Goal: Information Seeking & Learning: Find specific fact

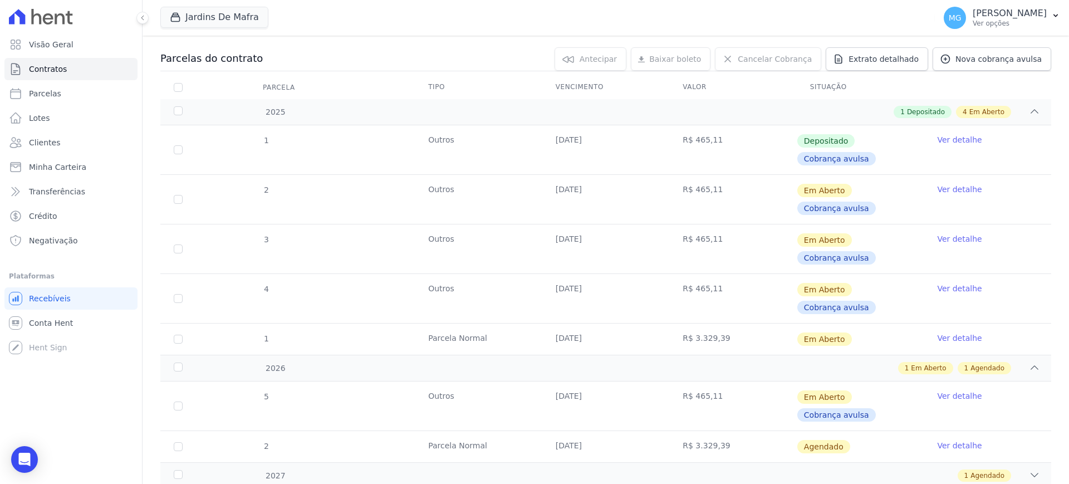
scroll to position [139, 0]
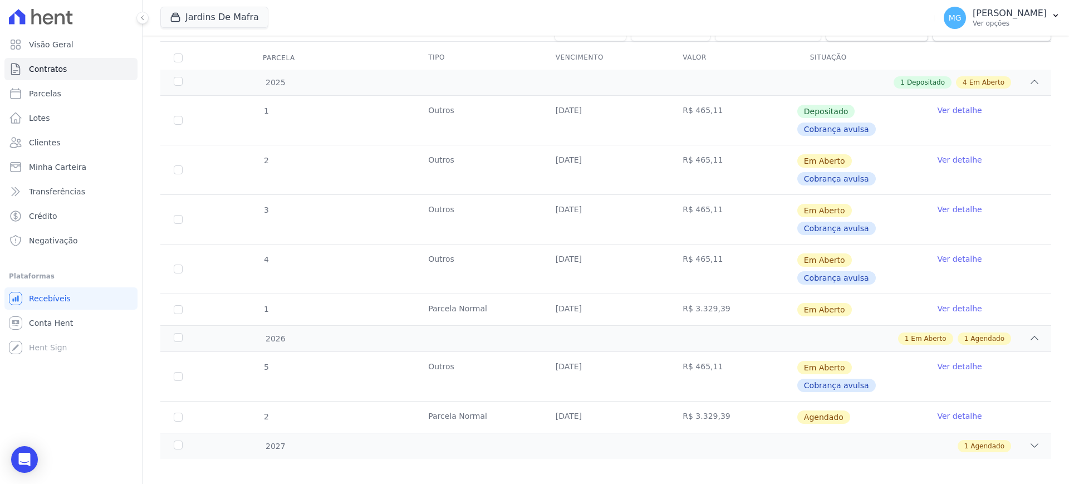
click at [942, 160] on link "Ver detalhe" at bounding box center [959, 159] width 45 height 11
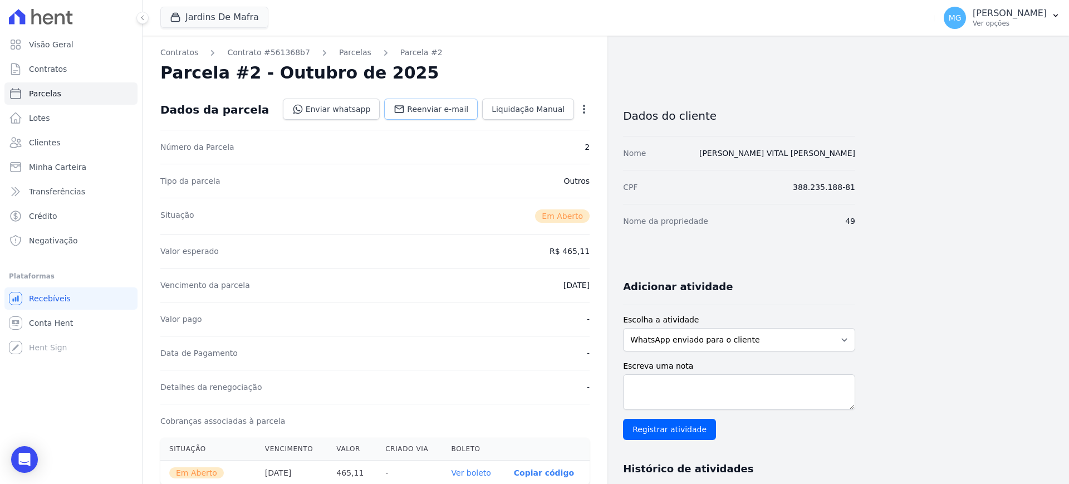
click at [425, 109] on span "Reenviar e-mail" at bounding box center [437, 109] width 61 height 11
click at [254, 56] on link "Contrato #561368b7" at bounding box center [268, 53] width 83 height 12
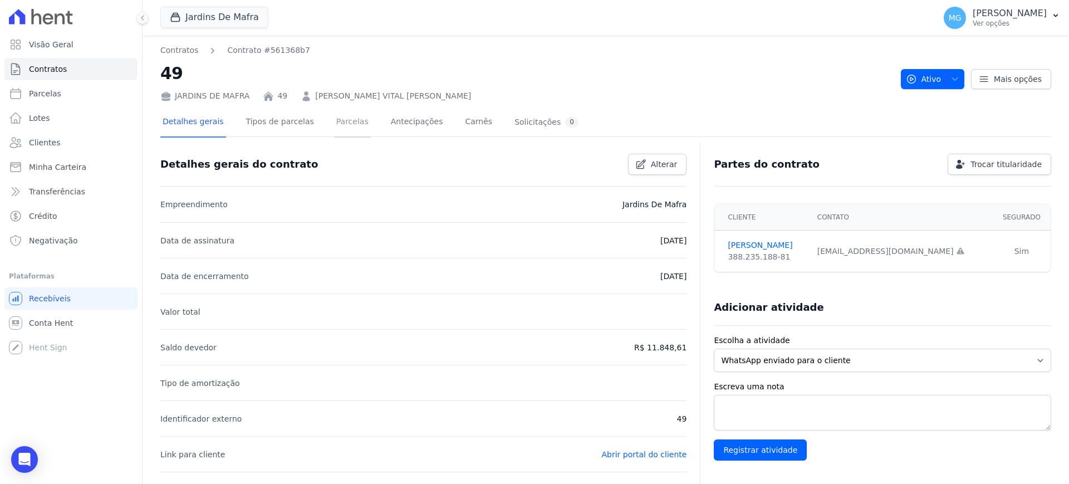
click at [334, 127] on link "Parcelas" at bounding box center [352, 123] width 37 height 30
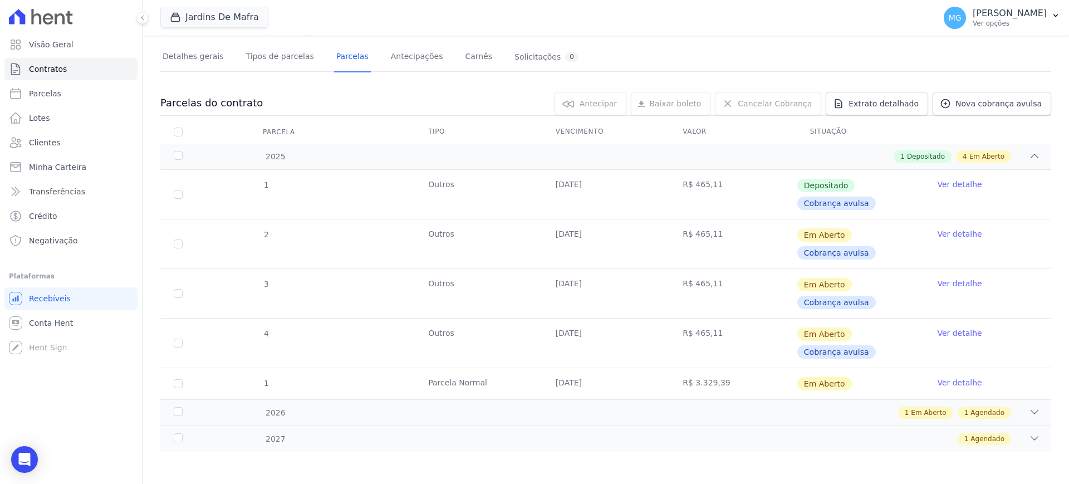
scroll to position [66, 0]
click at [1029, 409] on icon at bounding box center [1034, 410] width 11 height 11
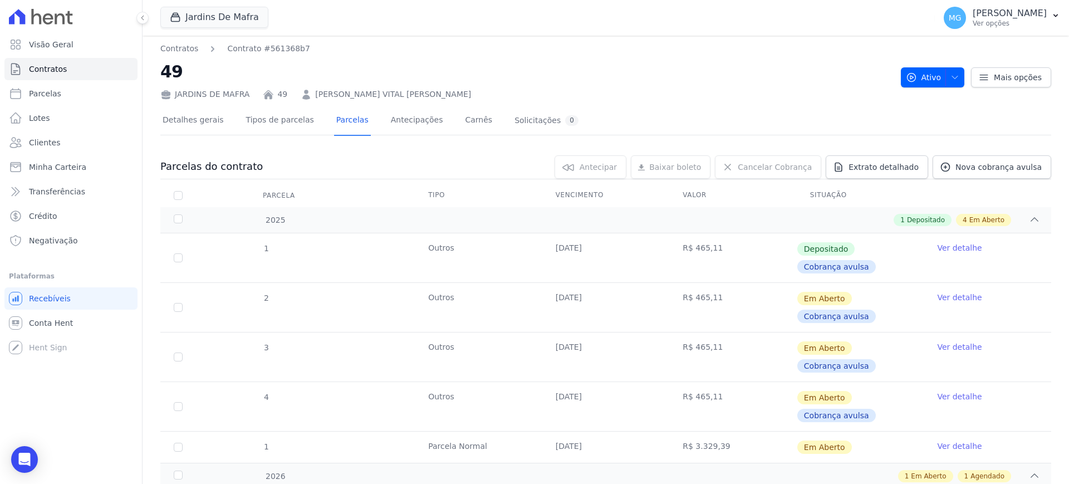
scroll to position [0, 0]
click at [386, 13] on div "Jardins De Mafra CONSTRUTORA MINERVA LTDA JARDINS DE EVORA JARDINS DE MAFRA Apl…" at bounding box center [545, 17] width 770 height 37
click at [383, 138] on div at bounding box center [605, 140] width 891 height 9
click at [55, 89] on span "Parcelas" at bounding box center [45, 93] width 32 height 11
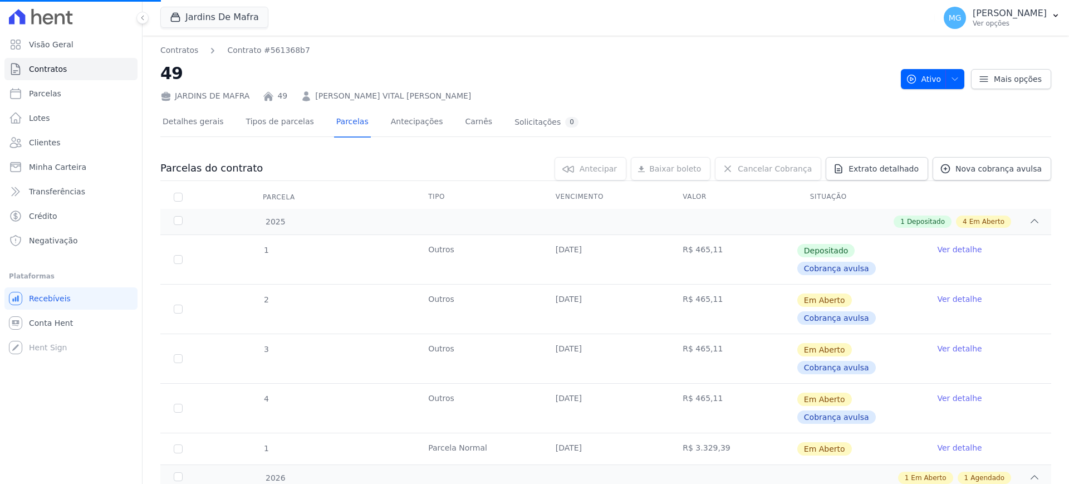
select select
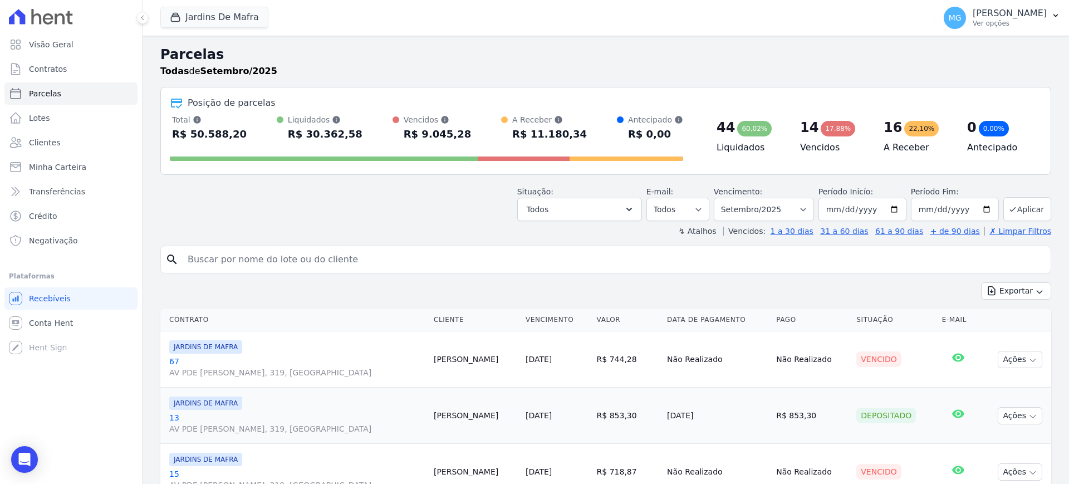
click at [253, 257] on input "search" at bounding box center [613, 259] width 865 height 22
type input "49"
select select
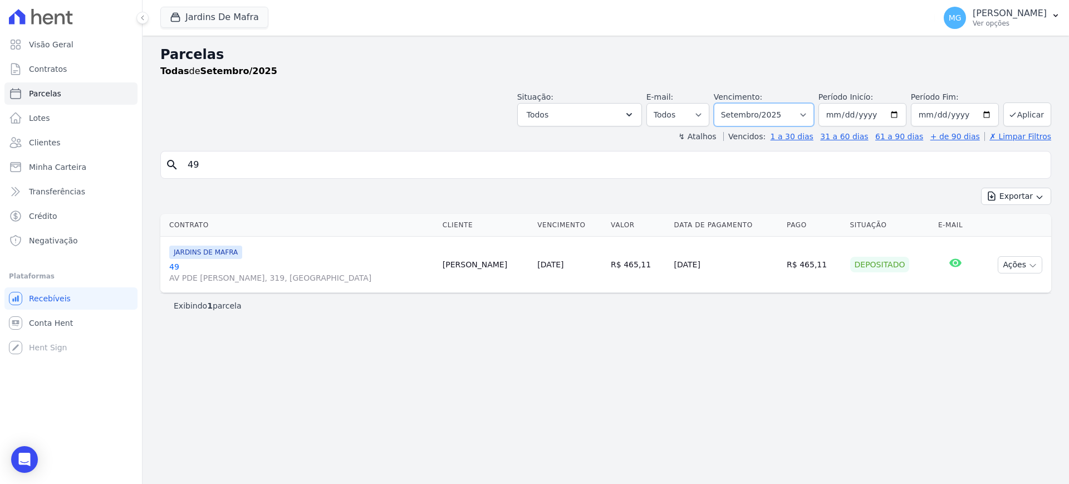
click at [814, 111] on select "Filtrar por período ──────── Todos os meses Agosto/2025 Setembro/2025 Outubro/2…" at bounding box center [764, 114] width 100 height 23
select select "10/2025"
click at [729, 103] on select "Filtrar por período ──────── Todos os meses Agosto/2025 Setembro/2025 Outubro/2…" at bounding box center [764, 114] width 100 height 23
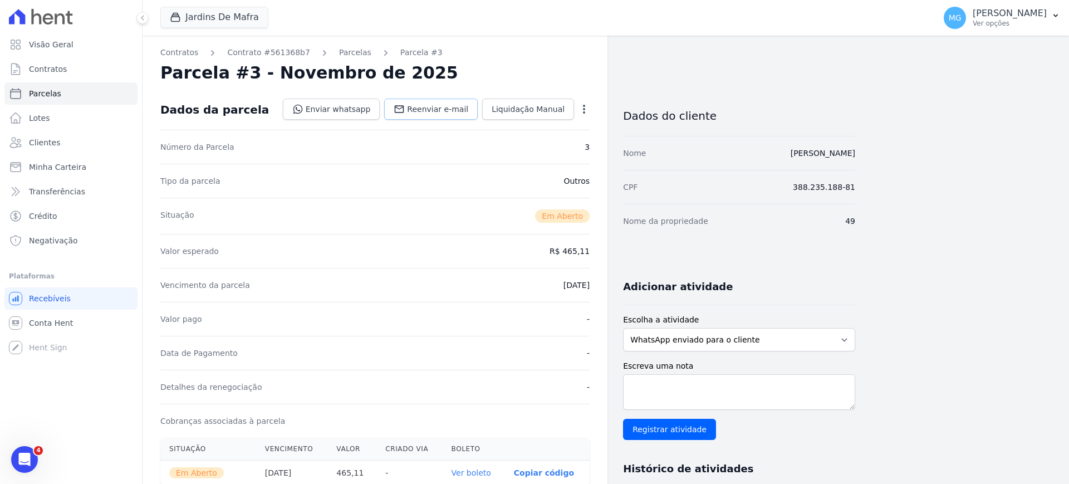
click at [448, 106] on span "Reenviar e-mail" at bounding box center [437, 109] width 61 height 11
click at [438, 106] on span "Reenviar e-mail" at bounding box center [437, 109] width 61 height 11
click at [440, 110] on span "Reenviar e-mail" at bounding box center [437, 109] width 61 height 11
click at [438, 109] on span "Reenviar e-mail" at bounding box center [437, 109] width 61 height 11
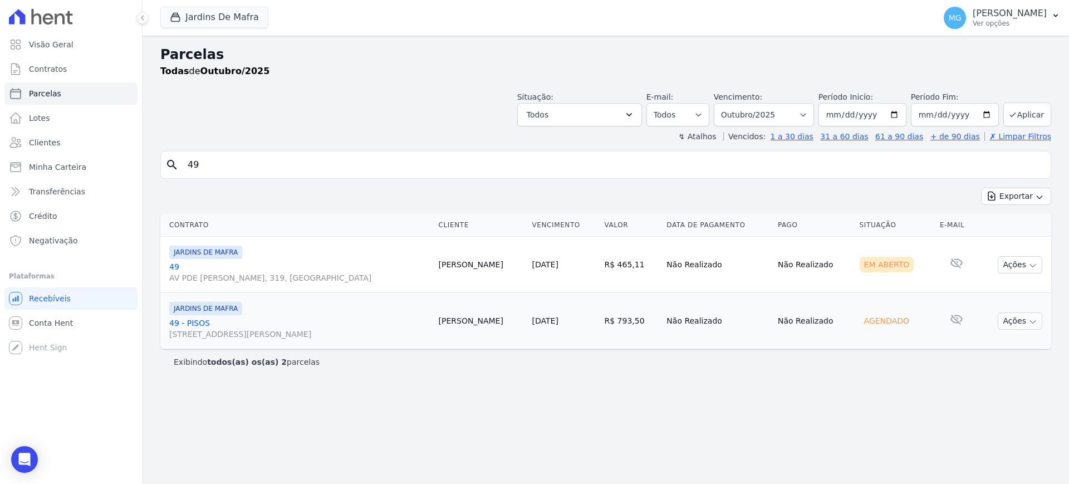
select select
click at [950, 258] on icon at bounding box center [956, 262] width 13 height 13
click at [172, 266] on link "49 AV PDE [PERSON_NAME], 319, [GEOGRAPHIC_DATA]" at bounding box center [299, 272] width 261 height 22
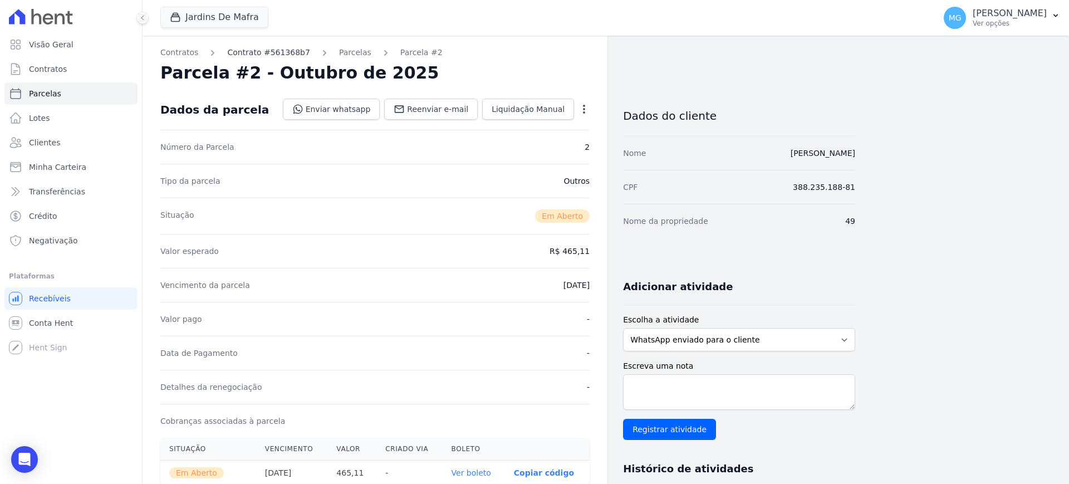
click at [273, 50] on link "Contrato #561368b7" at bounding box center [268, 53] width 83 height 12
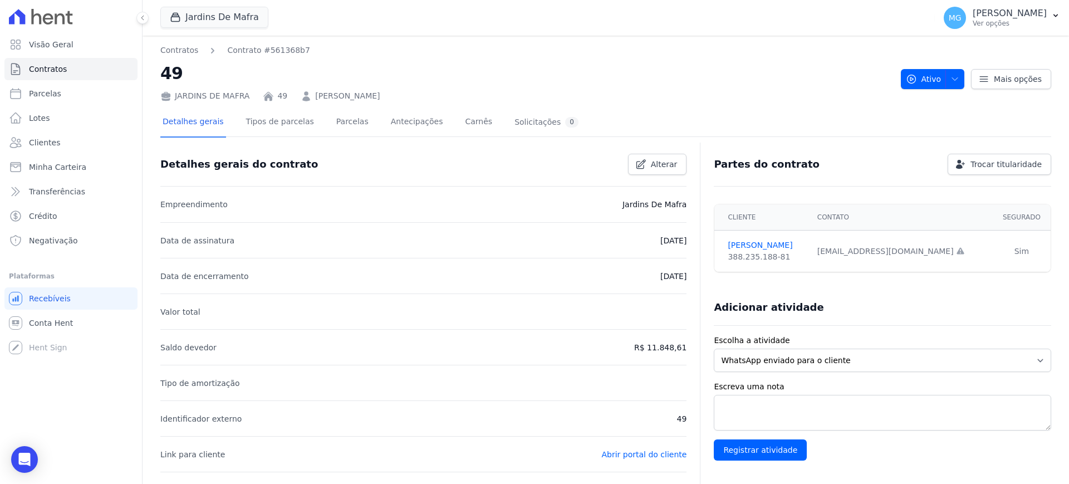
drag, startPoint x: 821, startPoint y: 253, endPoint x: 902, endPoint y: 267, distance: 81.4
click at [904, 263] on td "igorvital@hotmail.com Email e telefone não confirmados." at bounding box center [902, 252] width 182 height 42
copy div "igorvital@hotmail.com"
click at [451, 72] on h2 "49" at bounding box center [526, 73] width 732 height 25
